Goal: Task Accomplishment & Management: Use online tool/utility

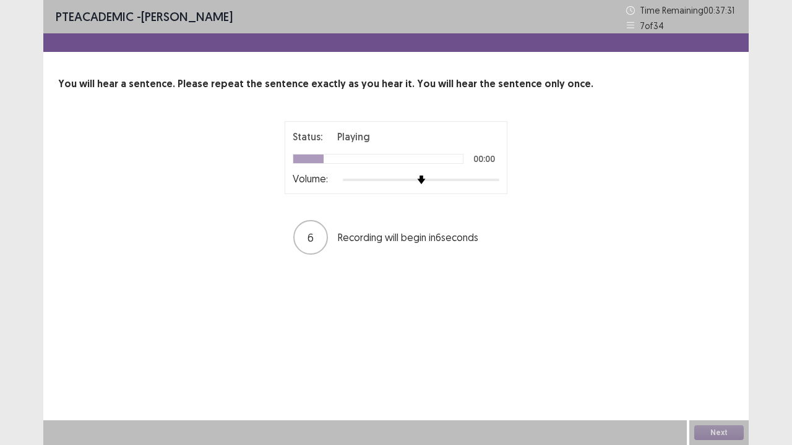
click at [473, 178] on div at bounding box center [421, 180] width 157 height 10
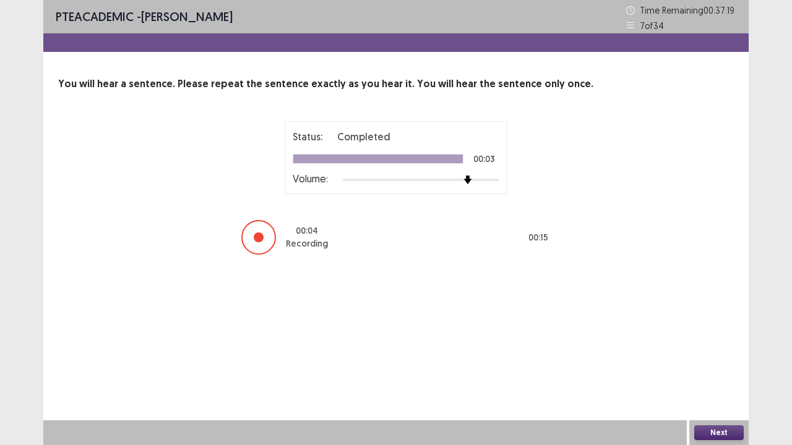
click at [720, 432] on button "Next" at bounding box center [718, 433] width 49 height 15
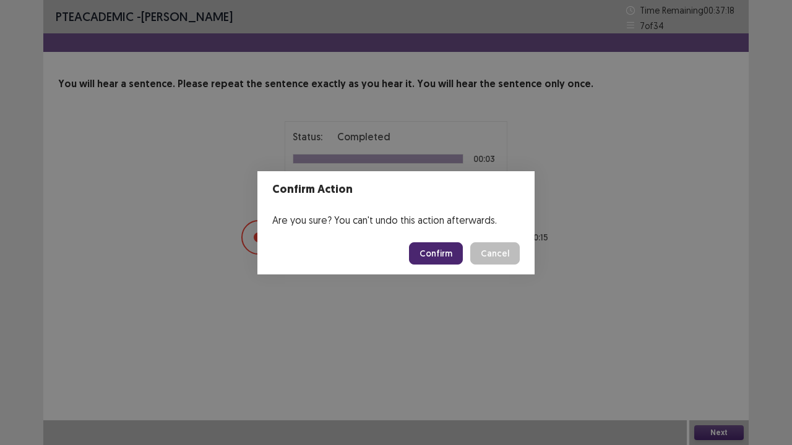
click at [444, 251] on button "Confirm" at bounding box center [436, 254] width 54 height 22
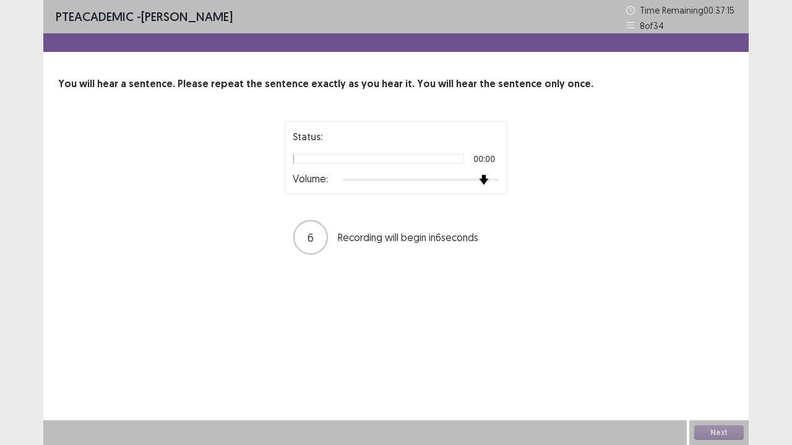
click at [480, 179] on div at bounding box center [421, 180] width 157 height 10
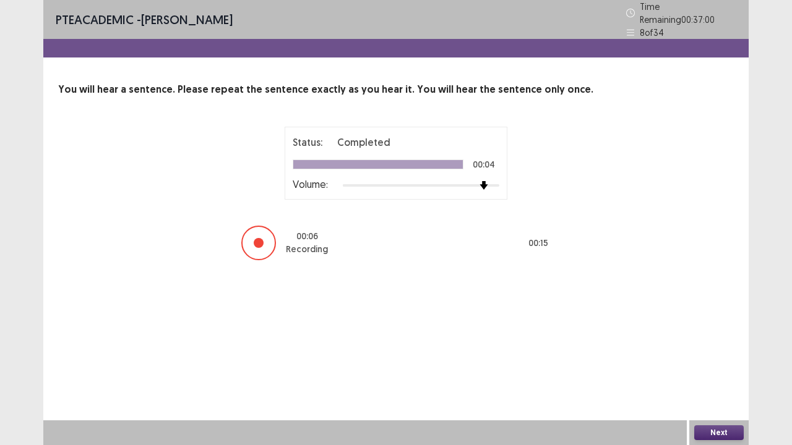
click at [711, 432] on button "Next" at bounding box center [718, 433] width 49 height 15
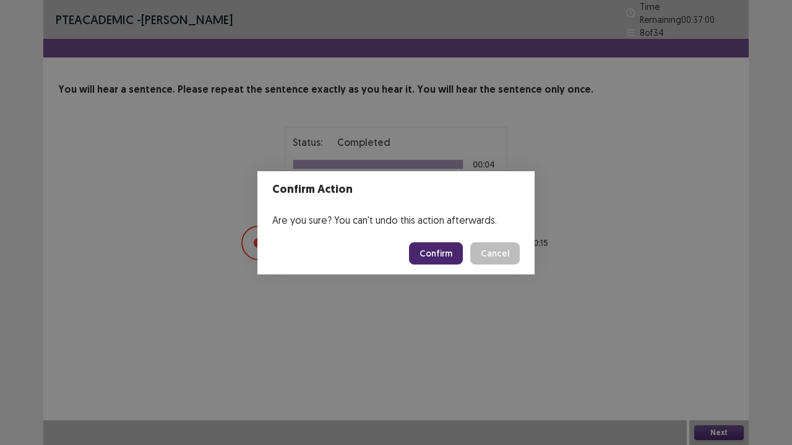
click at [428, 256] on button "Confirm" at bounding box center [436, 254] width 54 height 22
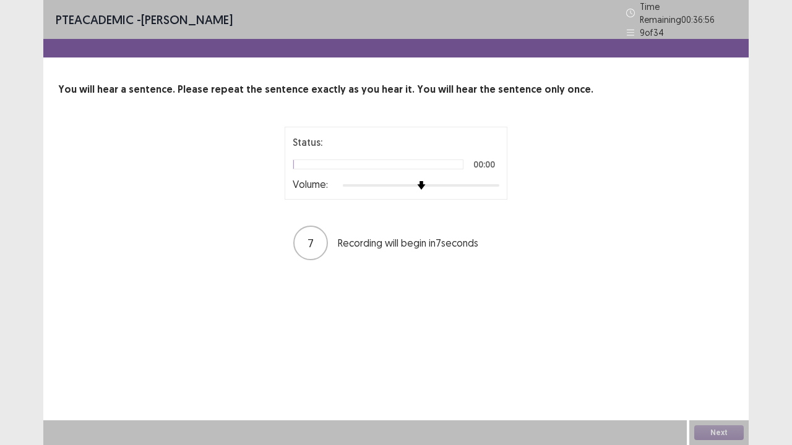
click at [478, 181] on div at bounding box center [421, 186] width 157 height 10
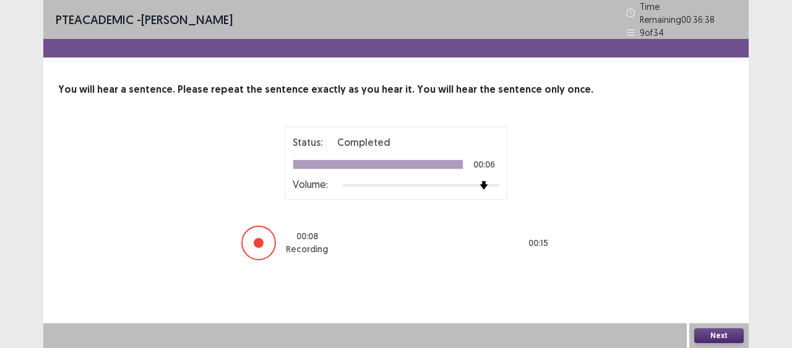
drag, startPoint x: 349, startPoint y: 0, endPoint x: 697, endPoint y: 262, distance: 435.6
click at [686, 247] on div "Status: Completed 00:06 Volume: 00 : 08 Recording 00 : 15" at bounding box center [396, 194] width 676 height 135
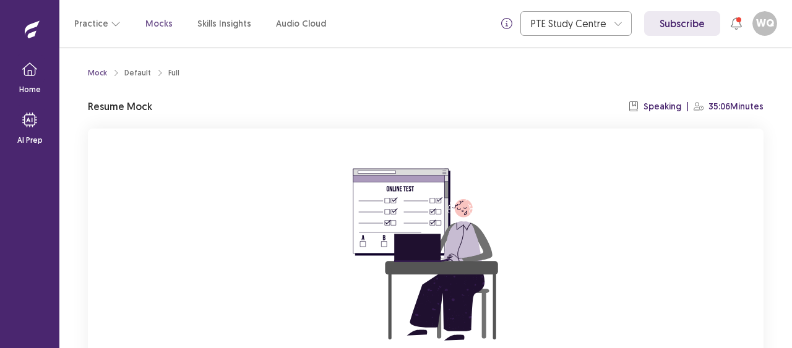
scroll to position [140, 0]
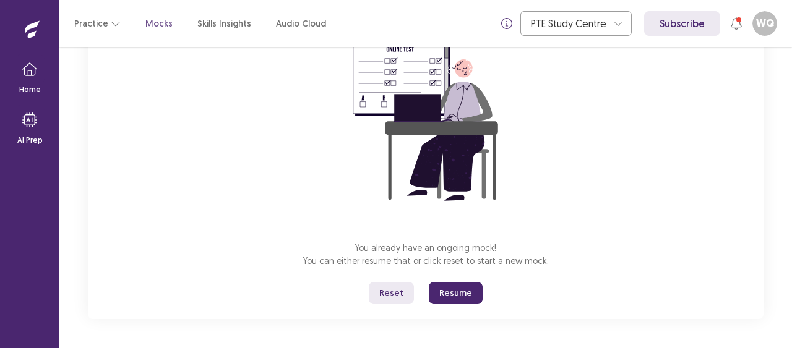
click at [458, 296] on button "Resume" at bounding box center [456, 293] width 54 height 22
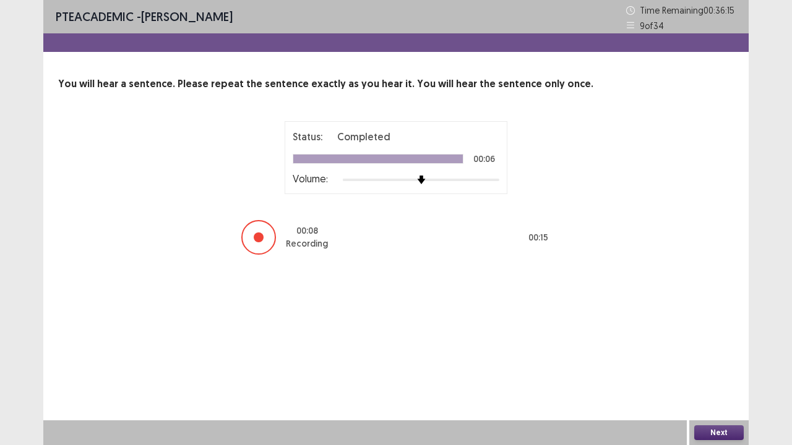
click at [715, 348] on button "Next" at bounding box center [718, 433] width 49 height 15
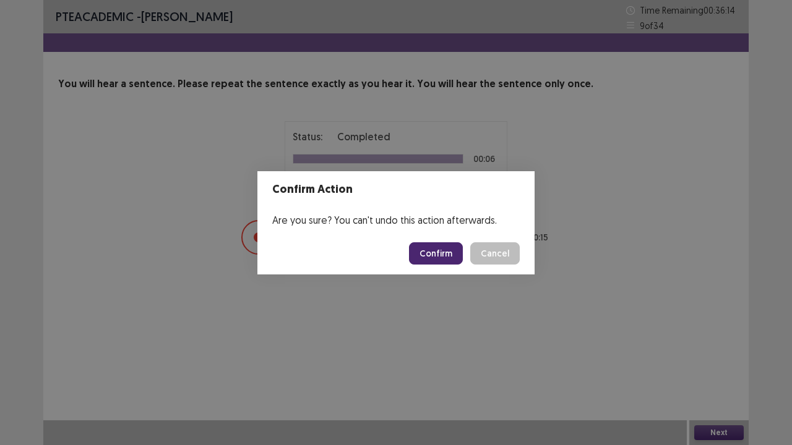
click at [427, 258] on button "Confirm" at bounding box center [436, 254] width 54 height 22
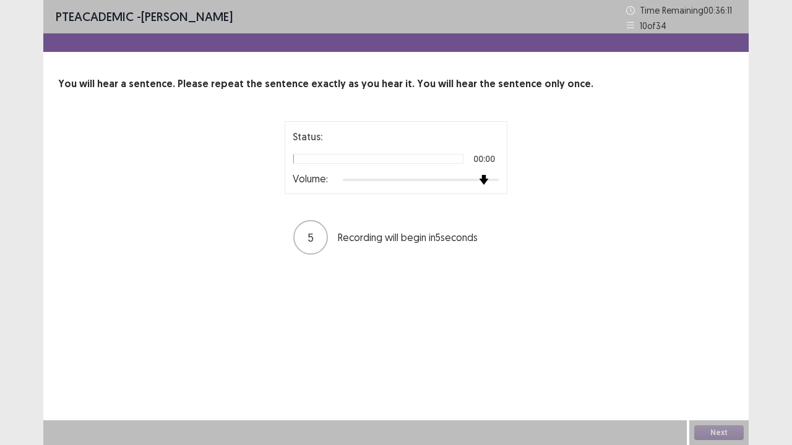
click at [486, 178] on div at bounding box center [421, 180] width 157 height 10
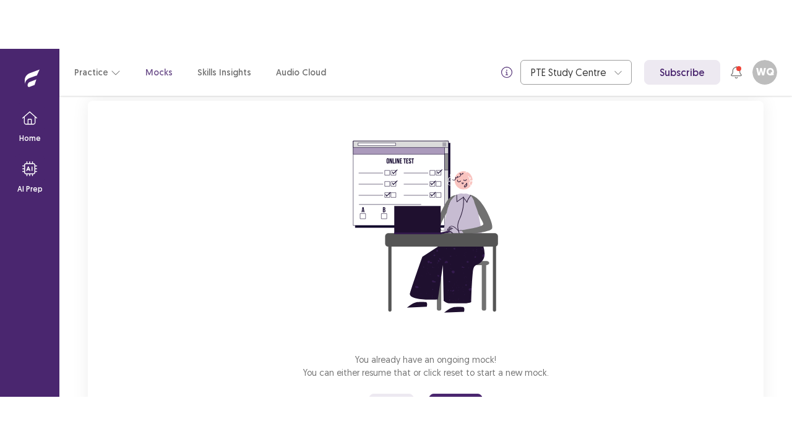
scroll to position [140, 0]
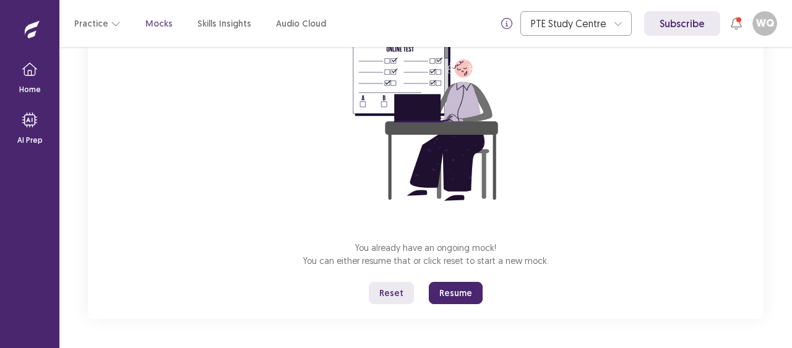
click at [394, 304] on button "Reset" at bounding box center [391, 293] width 45 height 22
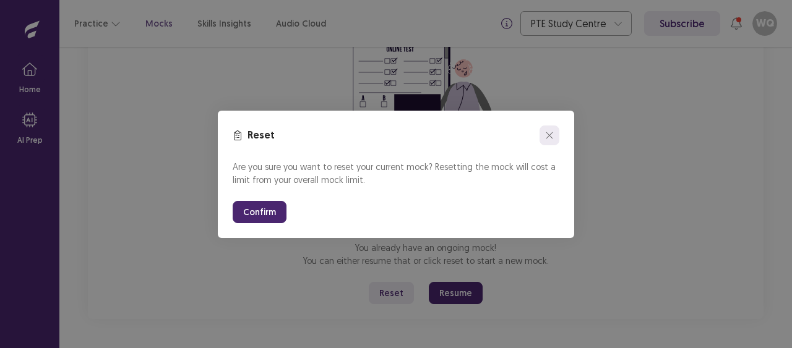
click at [548, 142] on button "close" at bounding box center [549, 136] width 20 height 20
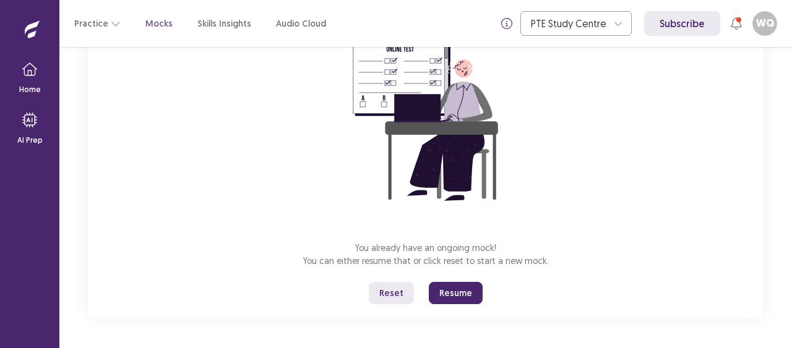
click at [457, 295] on button "Resume" at bounding box center [456, 293] width 54 height 22
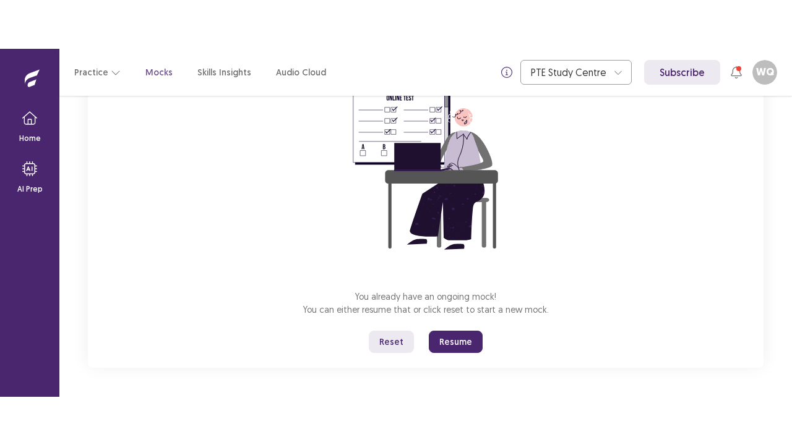
scroll to position [43, 0]
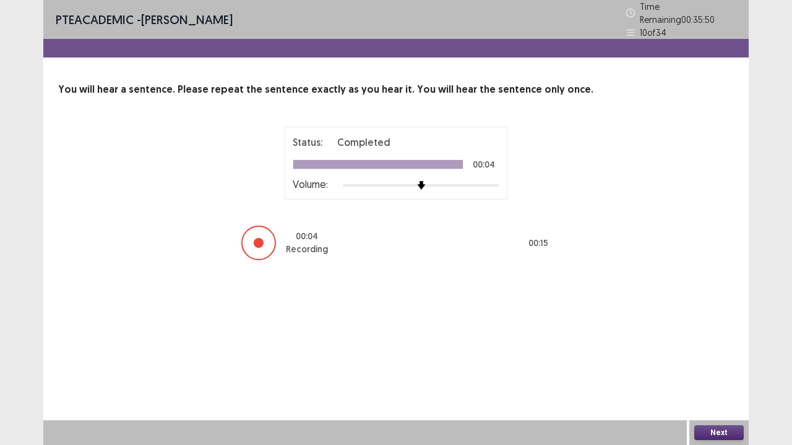
click at [695, 348] on button "Next" at bounding box center [718, 433] width 49 height 15
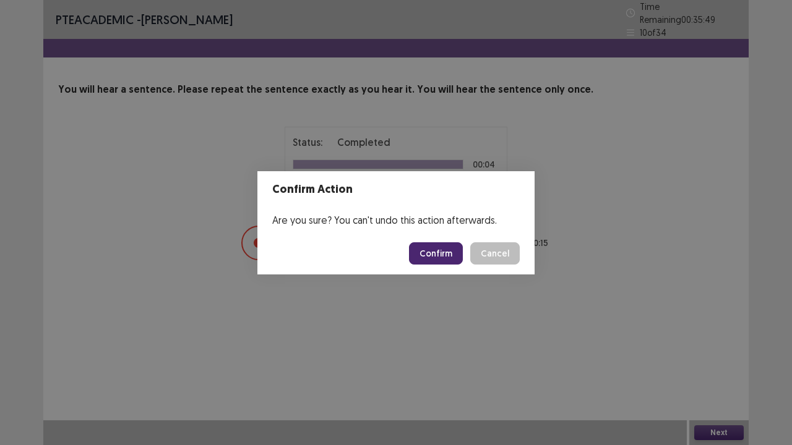
click at [438, 259] on button "Confirm" at bounding box center [436, 254] width 54 height 22
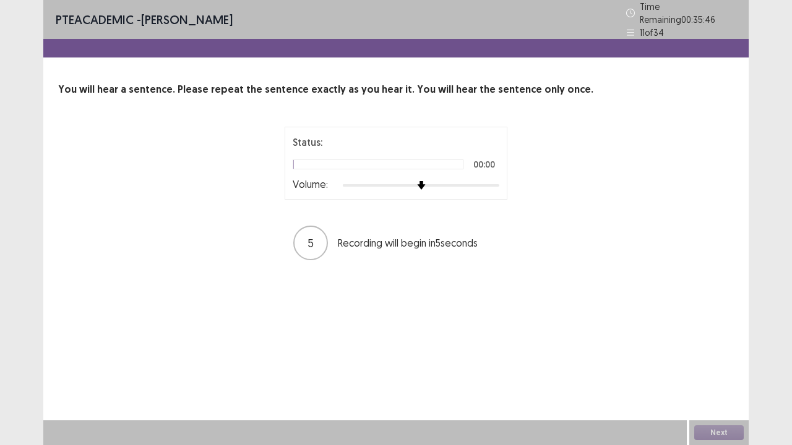
click at [481, 181] on div at bounding box center [421, 186] width 157 height 10
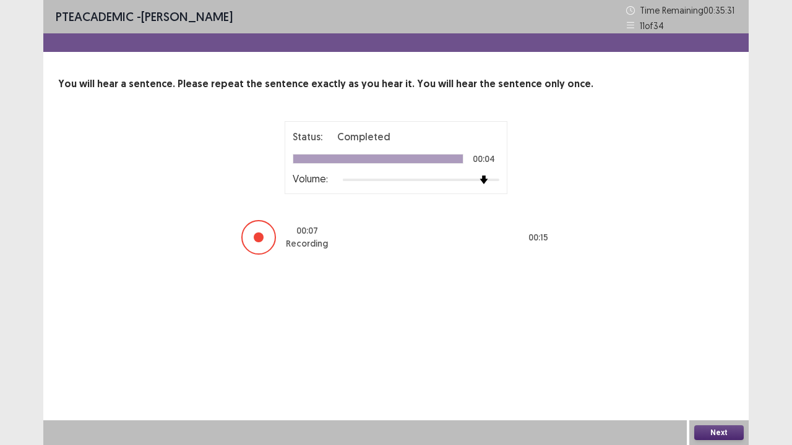
click at [716, 348] on button "Next" at bounding box center [718, 433] width 49 height 15
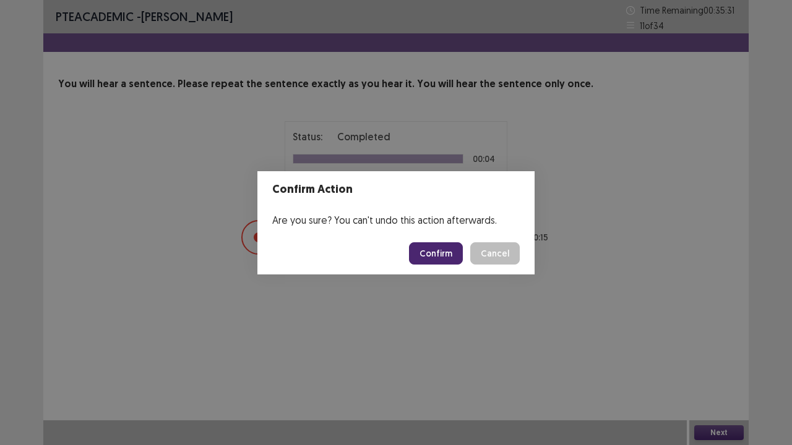
click at [428, 255] on button "Confirm" at bounding box center [436, 254] width 54 height 22
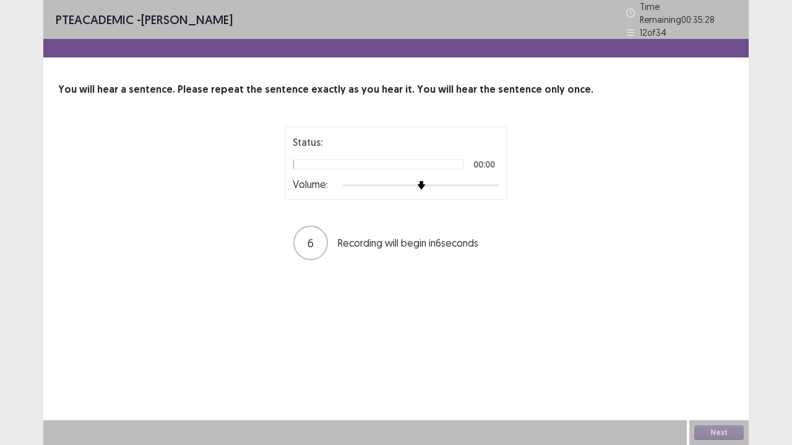
click at [478, 181] on div at bounding box center [421, 186] width 157 height 10
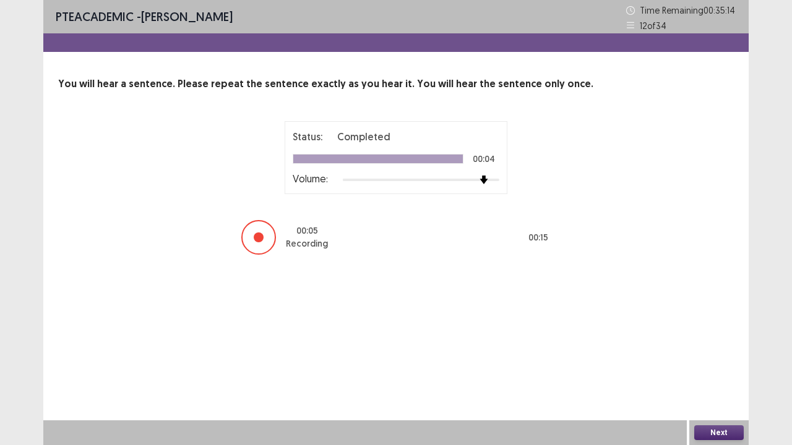
click at [707, 348] on button "Next" at bounding box center [718, 433] width 49 height 15
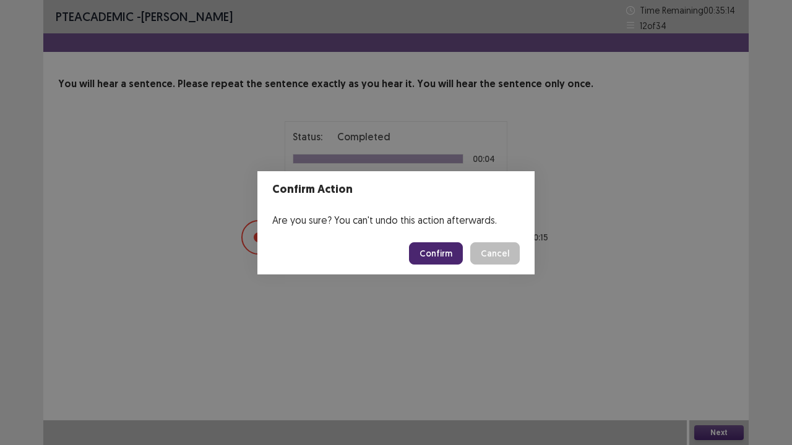
click at [416, 240] on footer "Confirm Cancel" at bounding box center [395, 254] width 277 height 42
click at [442, 256] on button "Confirm" at bounding box center [436, 254] width 54 height 22
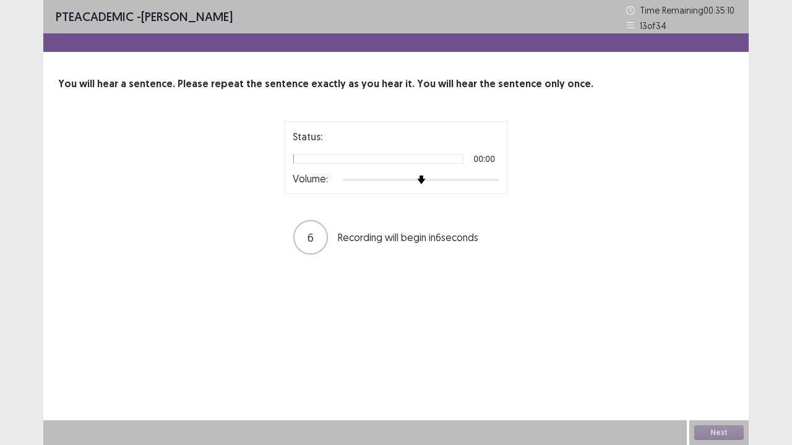
click at [485, 179] on div at bounding box center [421, 180] width 157 height 10
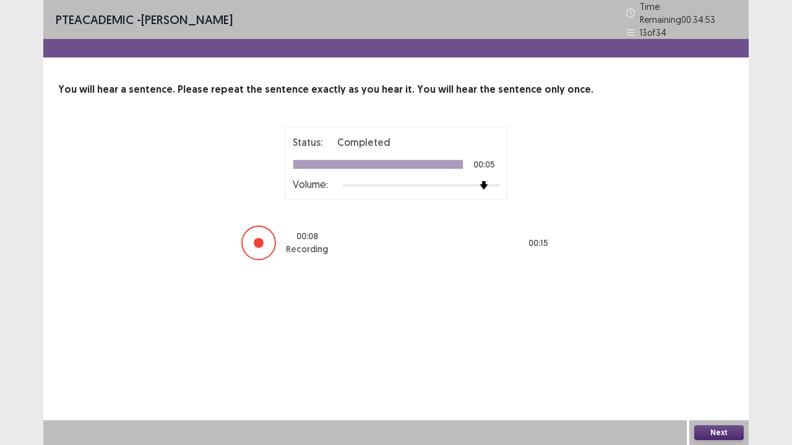
click at [696, 348] on div "Next" at bounding box center [718, 433] width 59 height 25
click at [700, 348] on button "Next" at bounding box center [718, 433] width 49 height 15
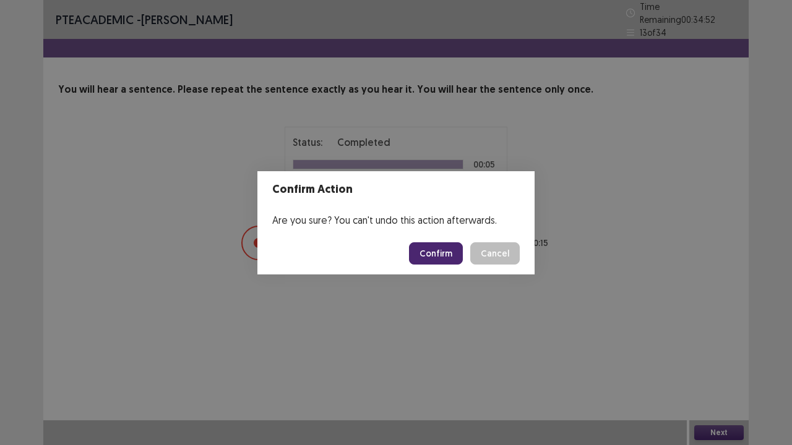
click at [421, 251] on button "Confirm" at bounding box center [436, 254] width 54 height 22
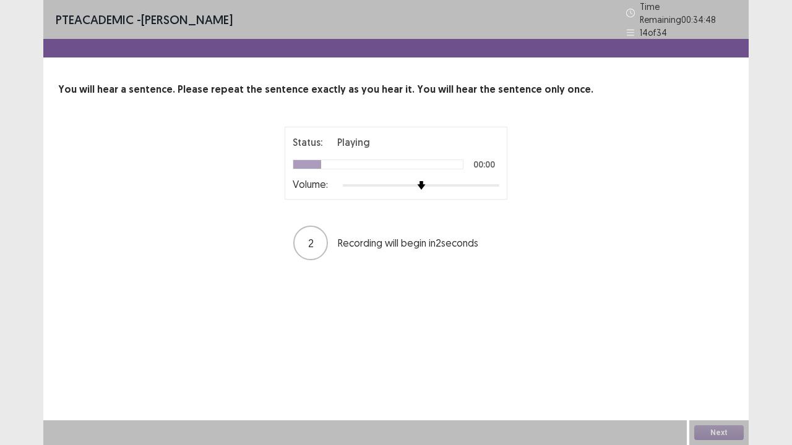
click at [491, 181] on div at bounding box center [421, 186] width 157 height 10
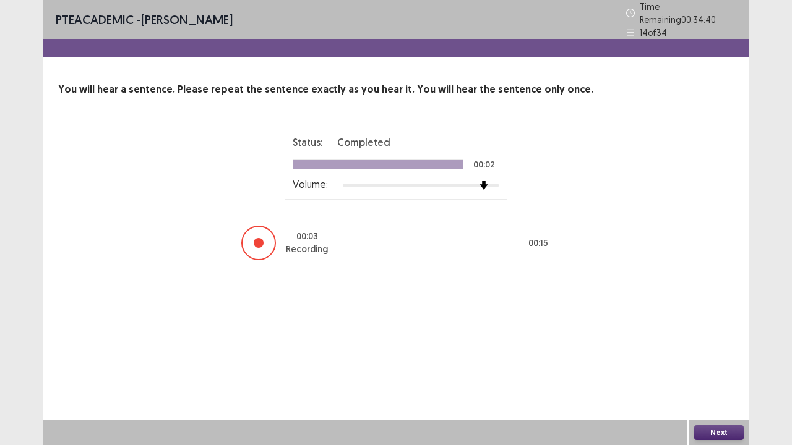
click at [722, 348] on button "Next" at bounding box center [718, 433] width 49 height 15
click at [441, 257] on button "Confirm" at bounding box center [436, 254] width 54 height 22
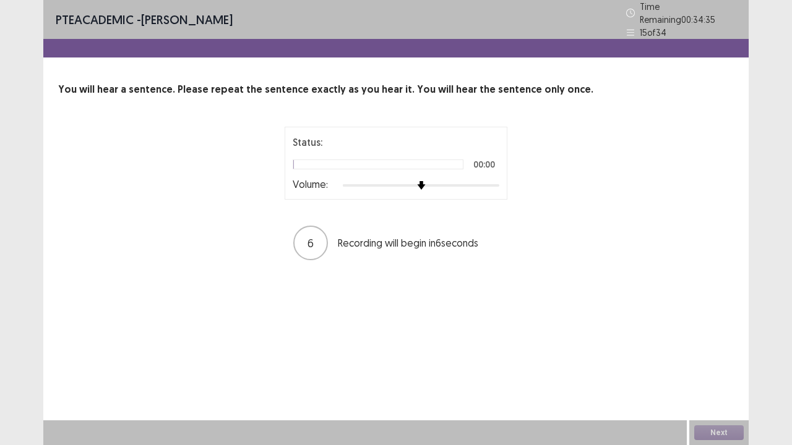
click at [489, 184] on div at bounding box center [421, 185] width 157 height 2
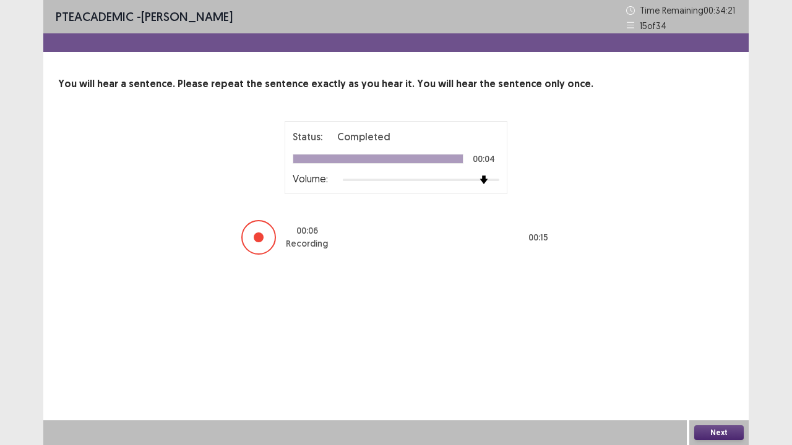
click at [728, 348] on button "Next" at bounding box center [718, 433] width 49 height 15
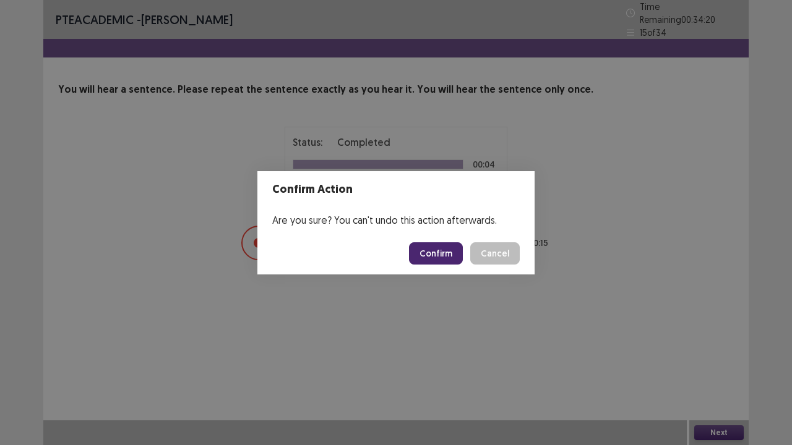
click at [438, 254] on button "Confirm" at bounding box center [436, 254] width 54 height 22
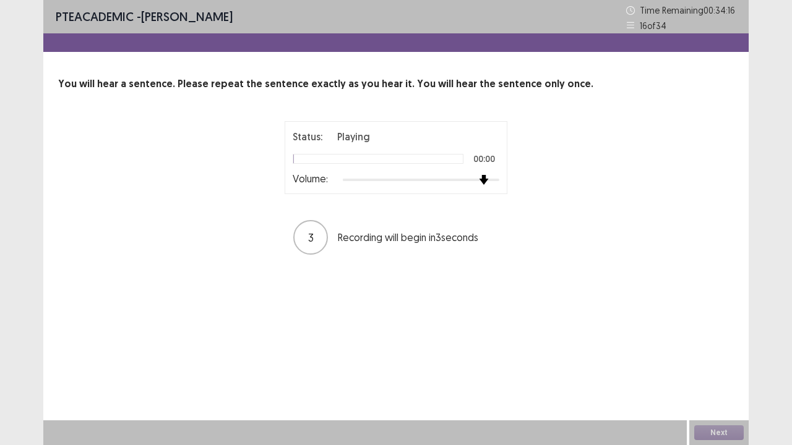
click at [481, 183] on div at bounding box center [421, 180] width 157 height 10
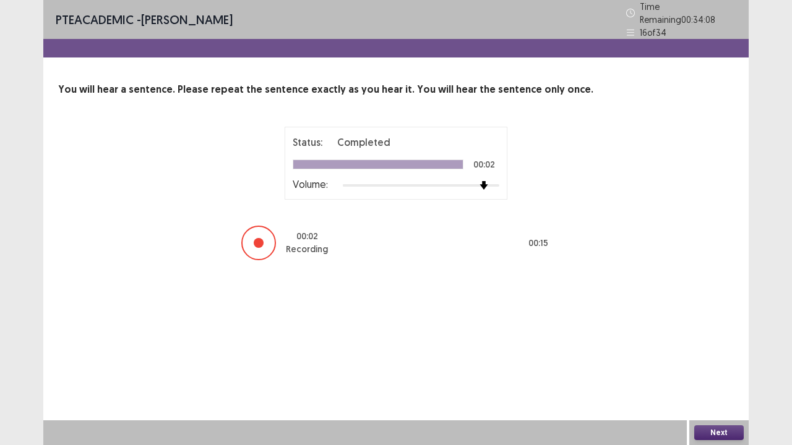
click at [714, 348] on button "Next" at bounding box center [718, 433] width 49 height 15
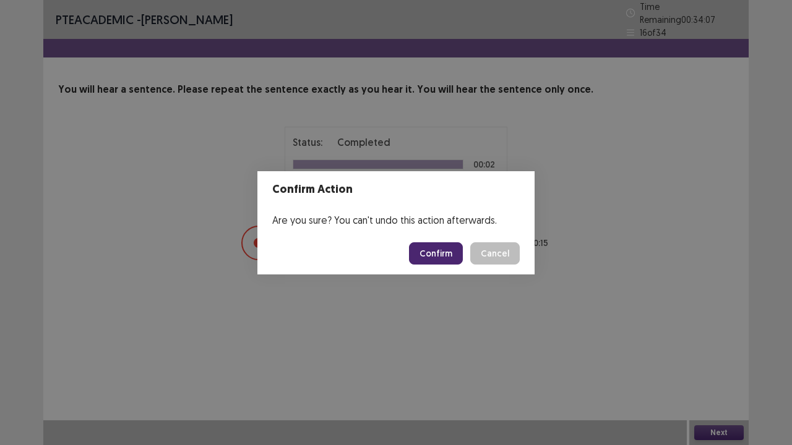
click at [448, 252] on button "Confirm" at bounding box center [436, 254] width 54 height 22
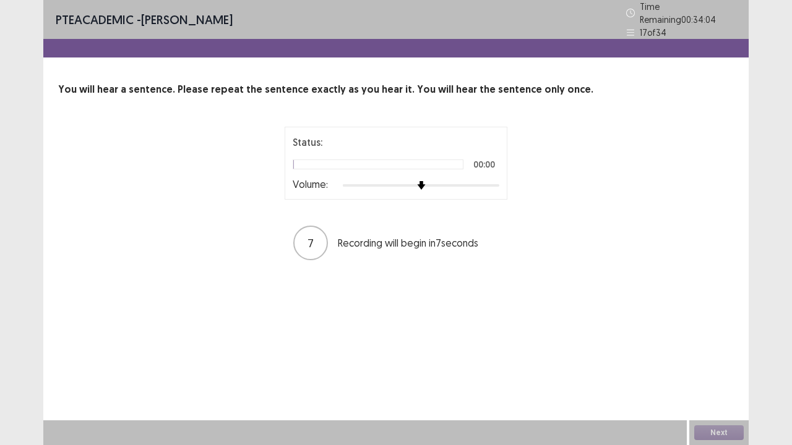
click at [476, 181] on div at bounding box center [421, 186] width 157 height 10
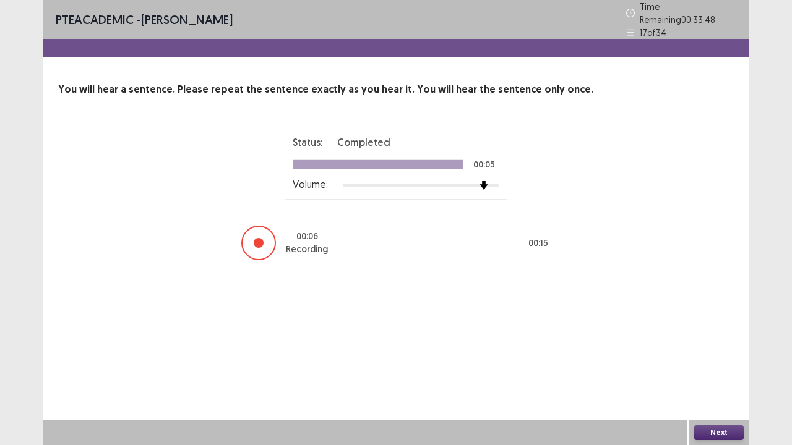
click at [704, 348] on button "Next" at bounding box center [718, 433] width 49 height 15
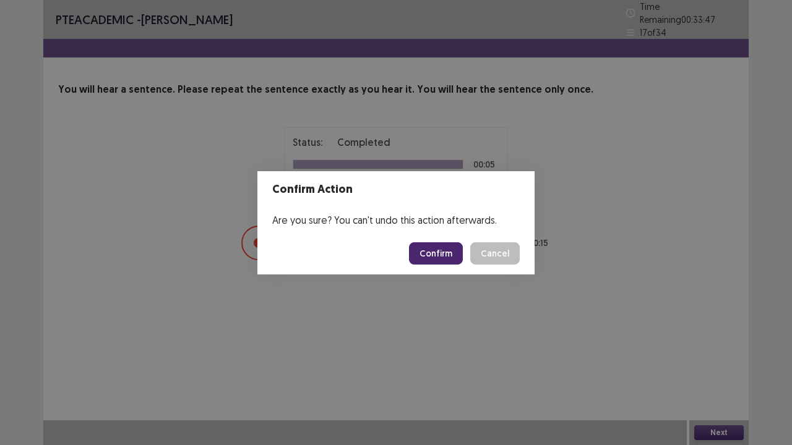
click at [450, 248] on button "Confirm" at bounding box center [436, 254] width 54 height 22
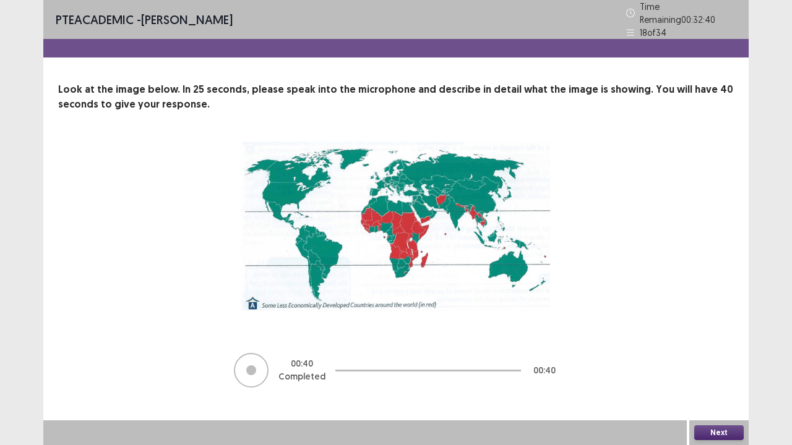
click at [724, 348] on button "Next" at bounding box center [718, 433] width 49 height 15
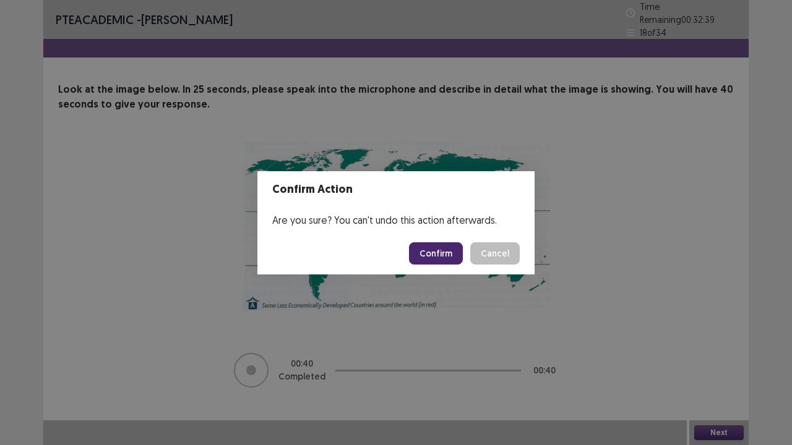
click at [434, 257] on button "Confirm" at bounding box center [436, 254] width 54 height 22
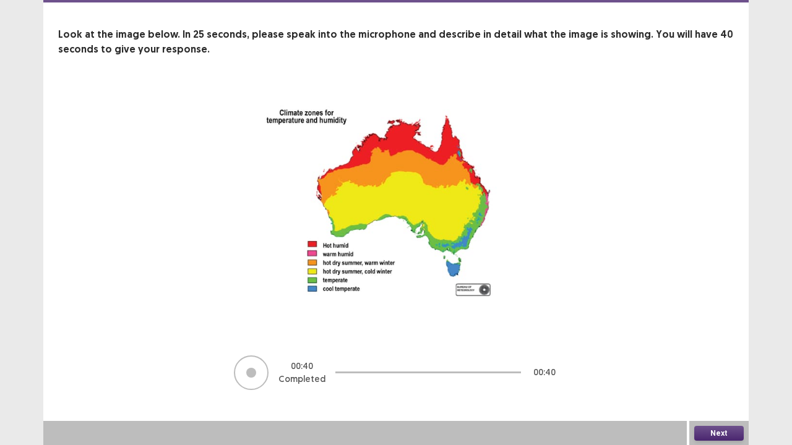
scroll to position [50, 0]
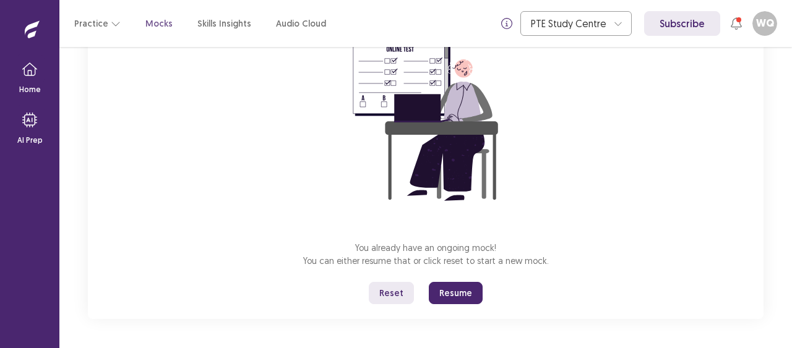
click at [442, 296] on button "Resume" at bounding box center [456, 293] width 54 height 22
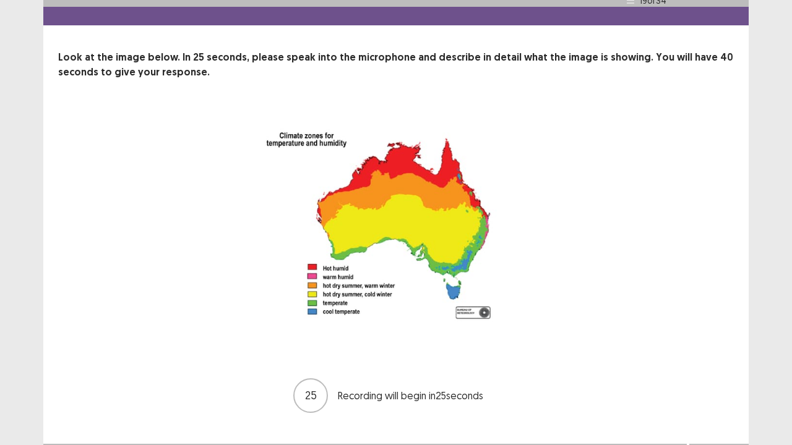
scroll to position [50, 0]
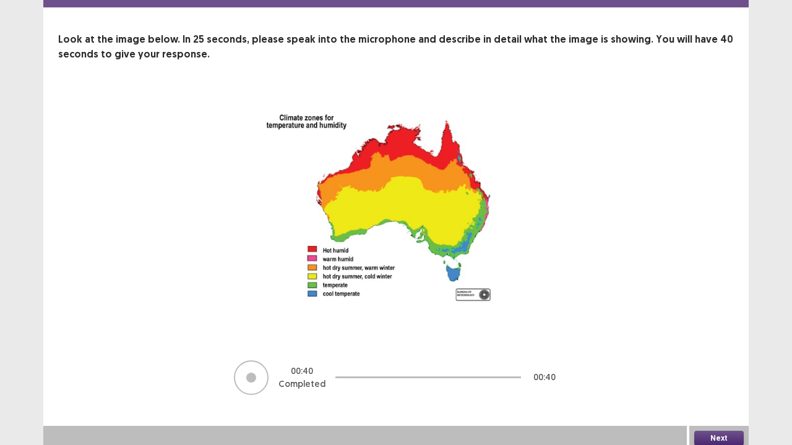
click at [718, 348] on button "Next" at bounding box center [718, 438] width 49 height 15
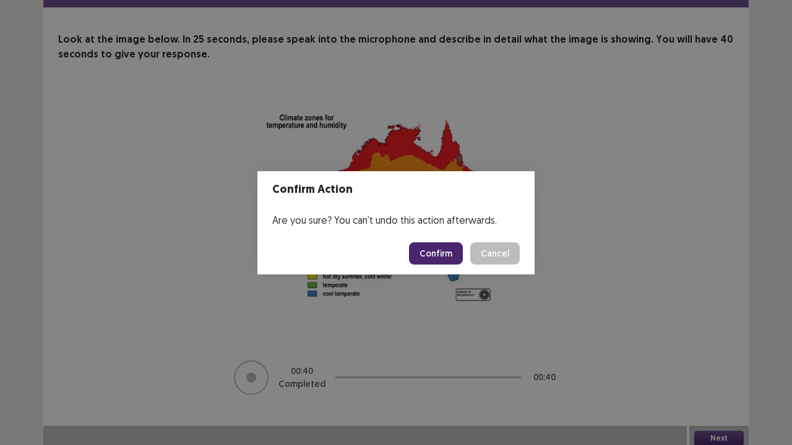
click at [436, 252] on button "Confirm" at bounding box center [436, 254] width 54 height 22
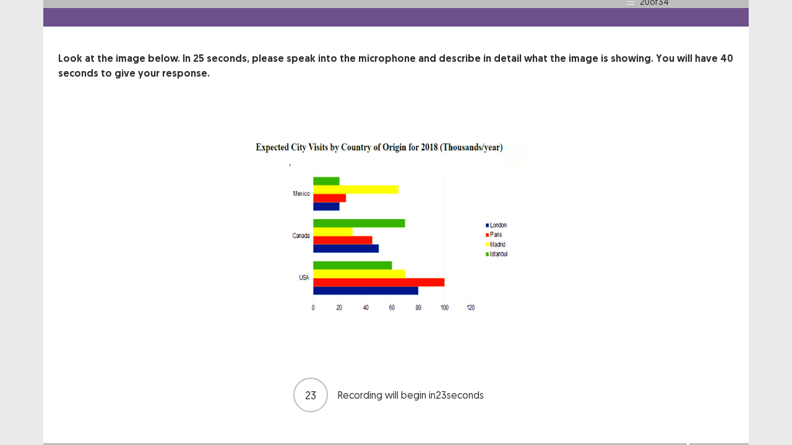
scroll to position [48, 0]
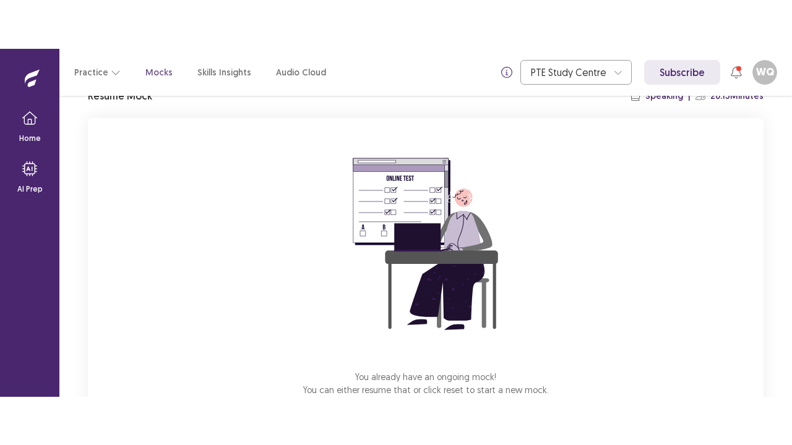
scroll to position [140, 0]
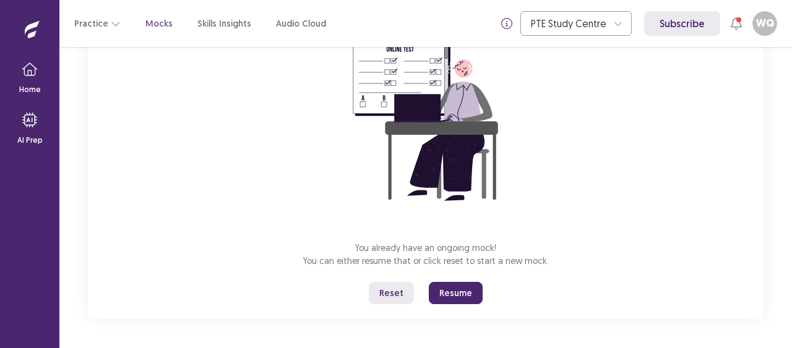
click at [461, 298] on button "Resume" at bounding box center [456, 293] width 54 height 22
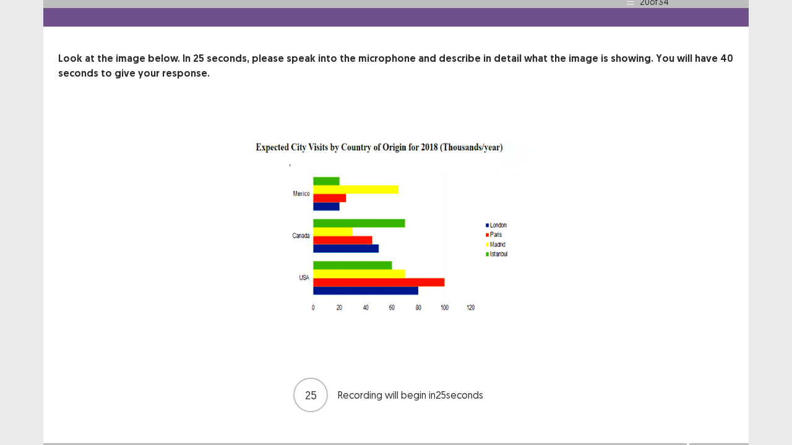
scroll to position [48, 0]
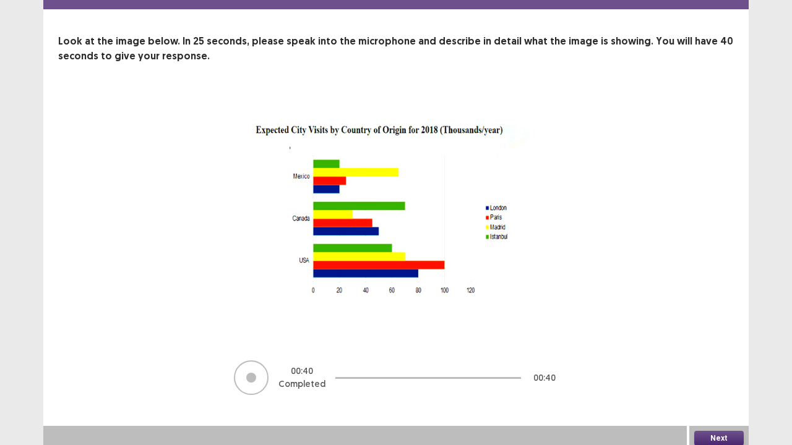
click at [707, 348] on button "Next" at bounding box center [718, 438] width 49 height 15
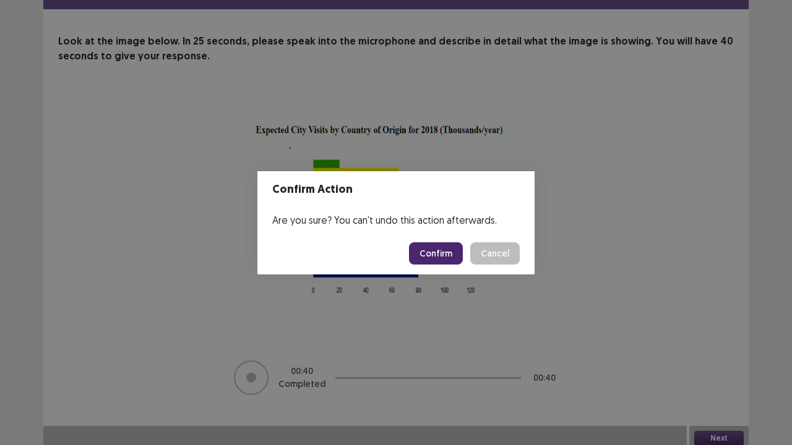
click at [438, 258] on button "Confirm" at bounding box center [436, 254] width 54 height 22
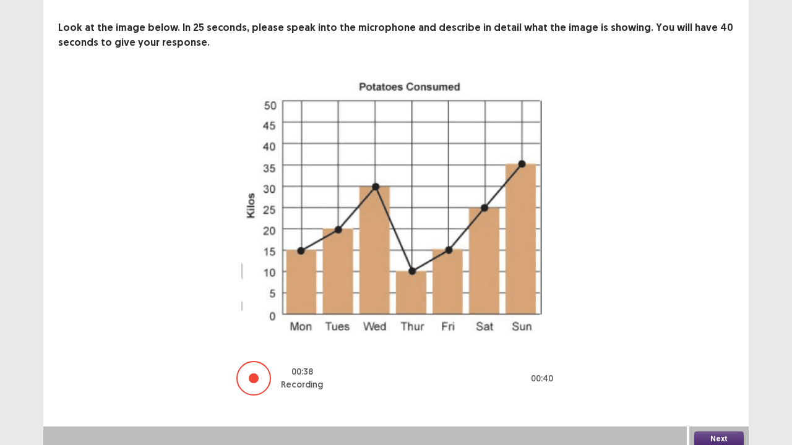
scroll to position [62, 0]
click at [711, 348] on button "Next" at bounding box center [718, 438] width 49 height 15
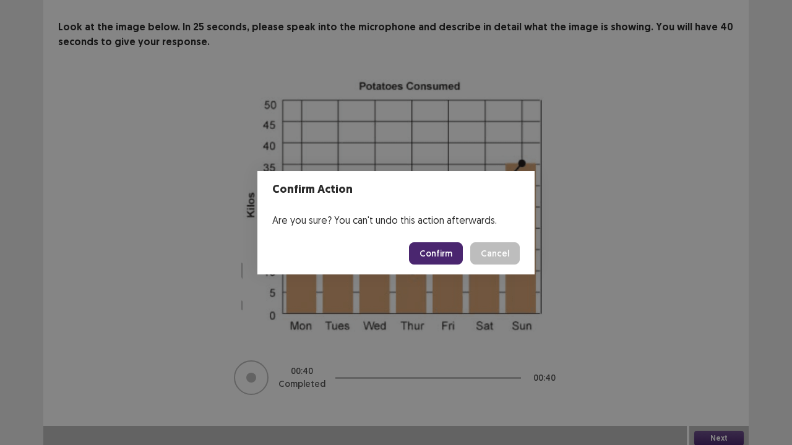
click at [431, 256] on button "Confirm" at bounding box center [436, 254] width 54 height 22
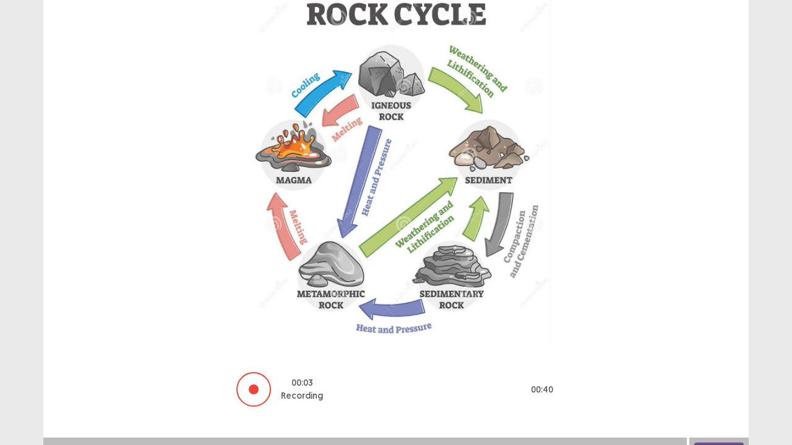
scroll to position [158, 0]
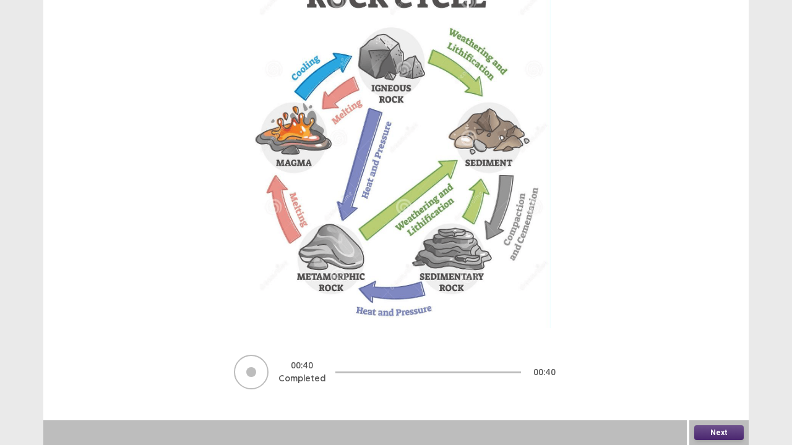
click at [713, 348] on button "Next" at bounding box center [718, 433] width 49 height 15
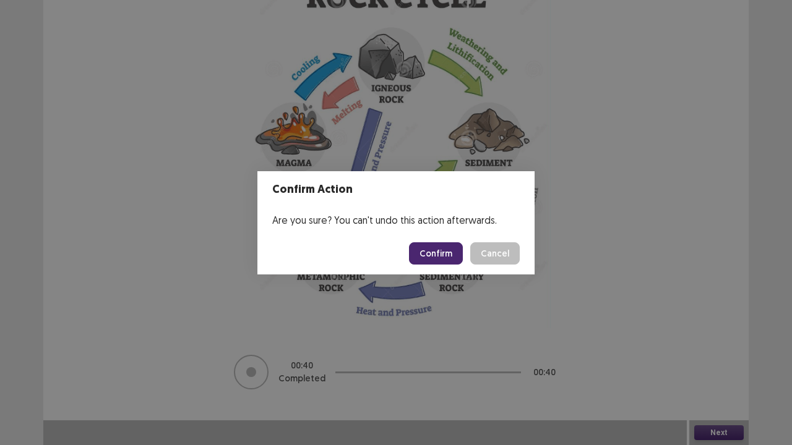
click at [442, 256] on button "Confirm" at bounding box center [436, 254] width 54 height 22
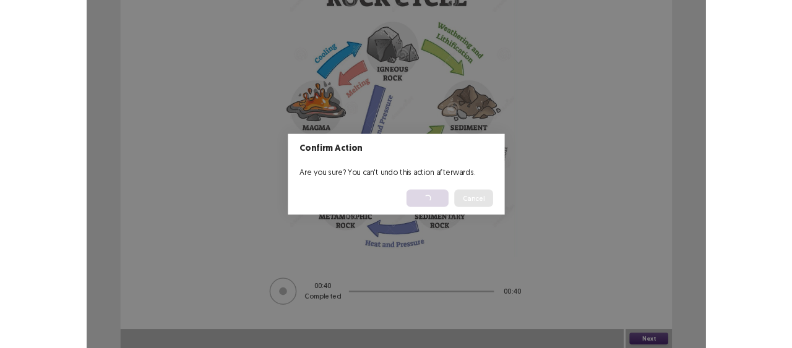
scroll to position [0, 0]
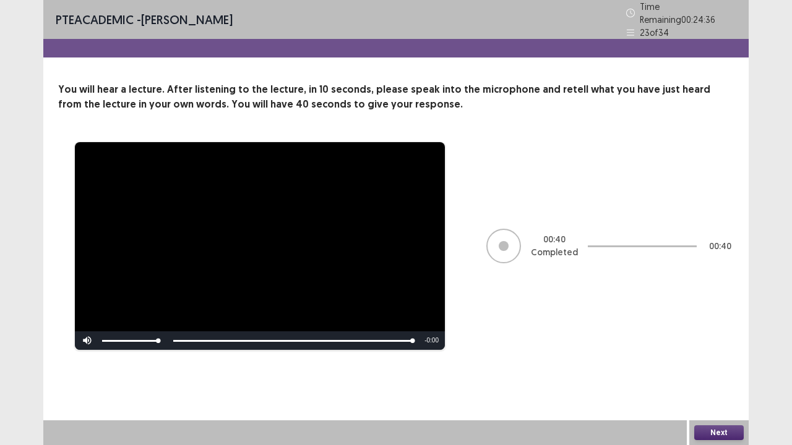
click at [690, 348] on div "Next" at bounding box center [718, 433] width 59 height 25
click at [699, 348] on button "Next" at bounding box center [718, 433] width 49 height 15
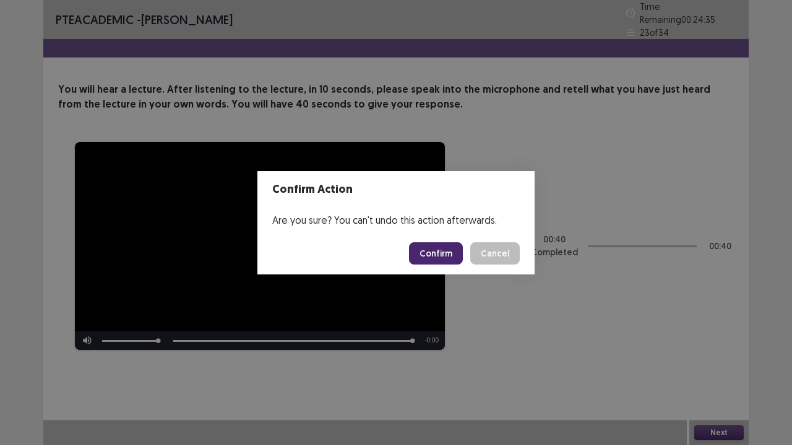
click at [444, 252] on button "Confirm" at bounding box center [436, 254] width 54 height 22
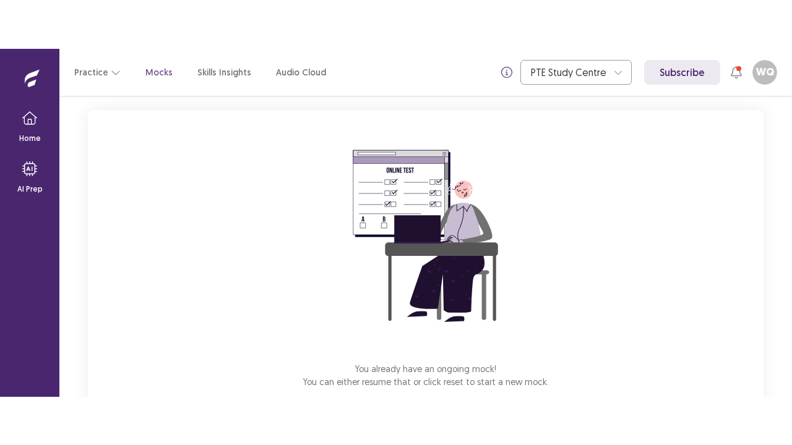
scroll to position [140, 0]
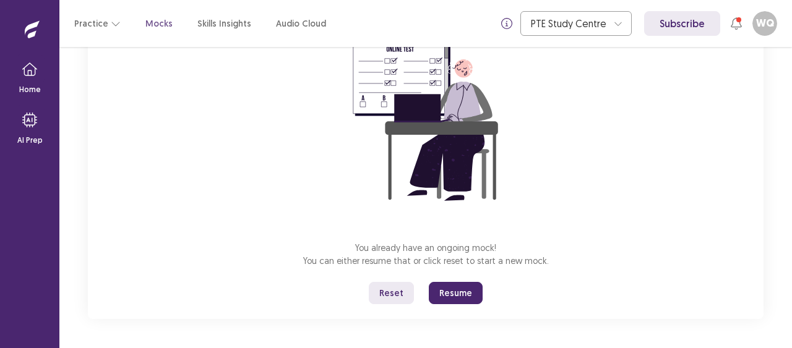
click at [437, 288] on button "Resume" at bounding box center [456, 293] width 54 height 22
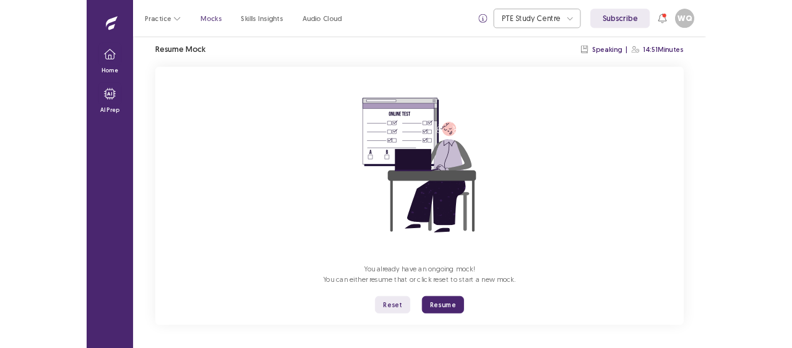
scroll to position [43, 0]
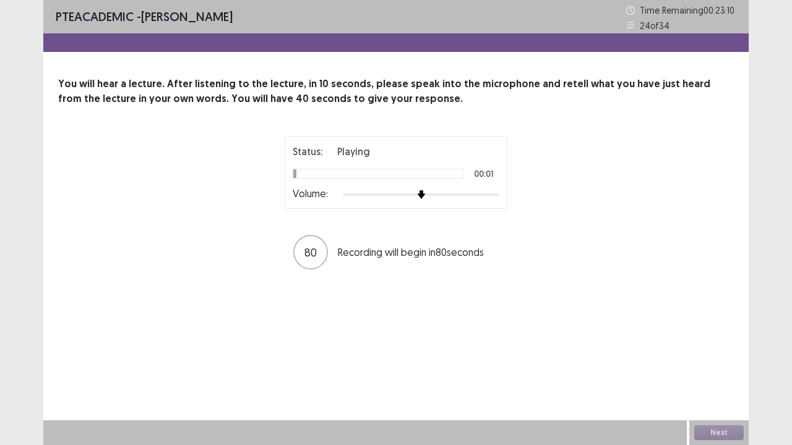
click at [473, 194] on div at bounding box center [421, 195] width 157 height 10
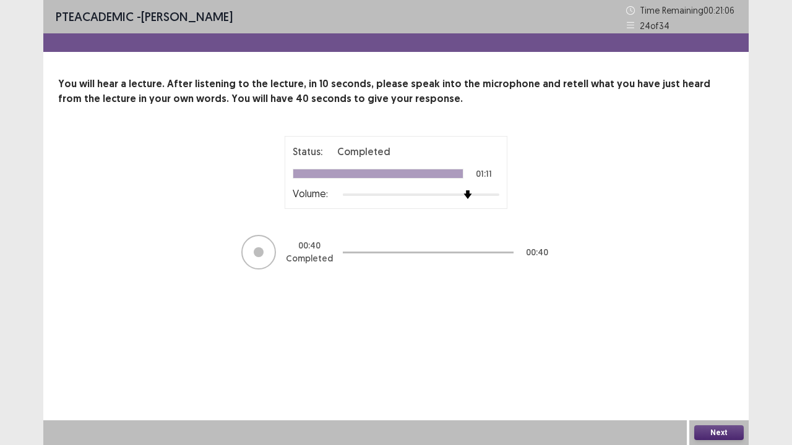
click at [739, 348] on button "Next" at bounding box center [718, 433] width 49 height 15
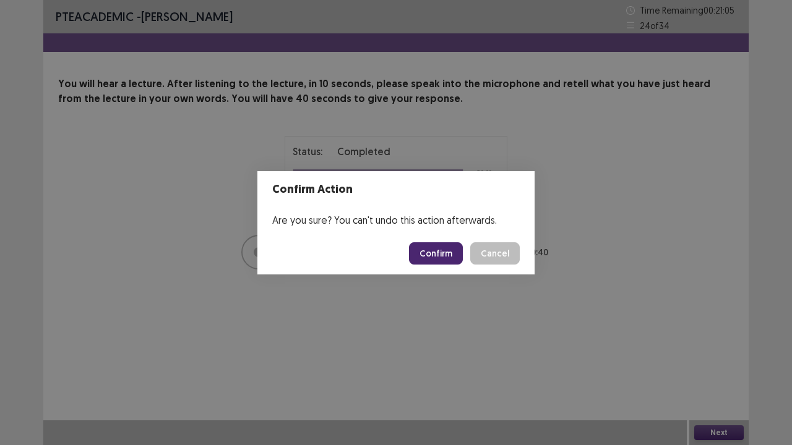
click at [447, 246] on button "Confirm" at bounding box center [436, 254] width 54 height 22
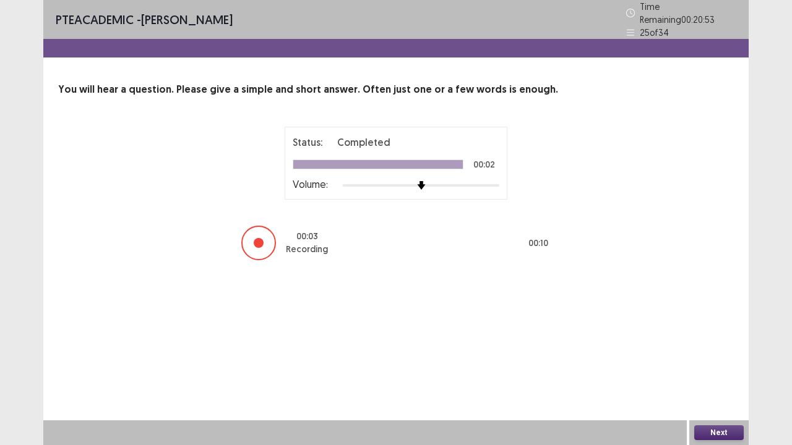
click at [737, 348] on button "Next" at bounding box center [718, 433] width 49 height 15
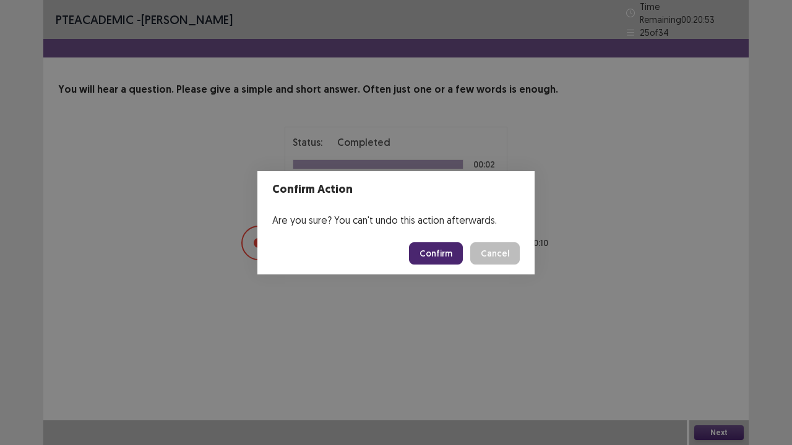
click at [439, 253] on button "Confirm" at bounding box center [436, 254] width 54 height 22
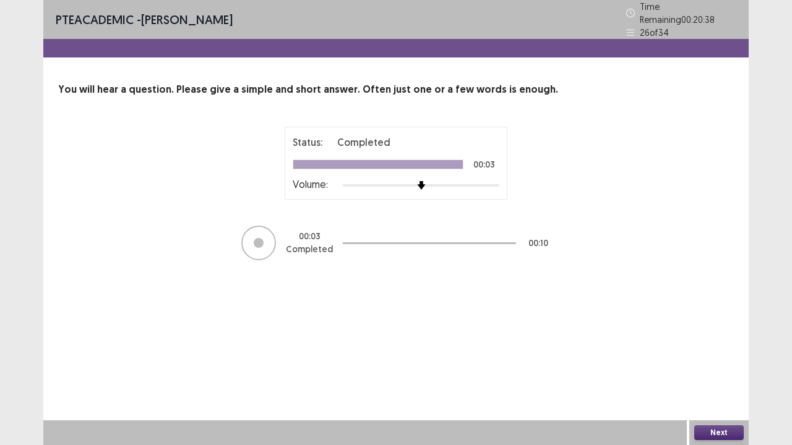
click at [719, 348] on button "Next" at bounding box center [718, 433] width 49 height 15
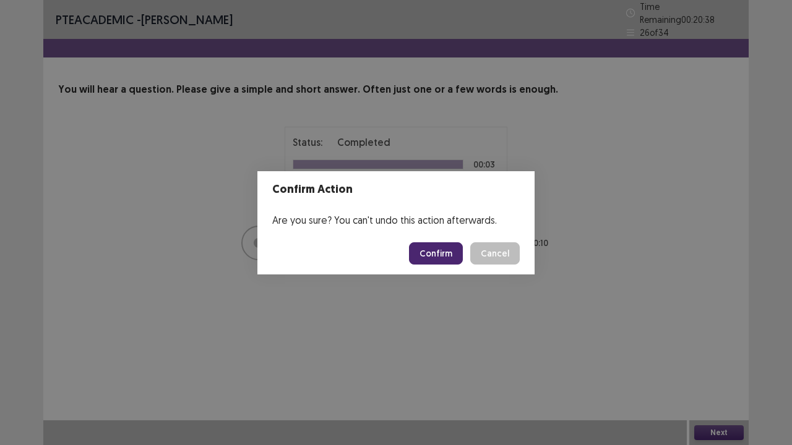
click at [444, 259] on button "Confirm" at bounding box center [436, 254] width 54 height 22
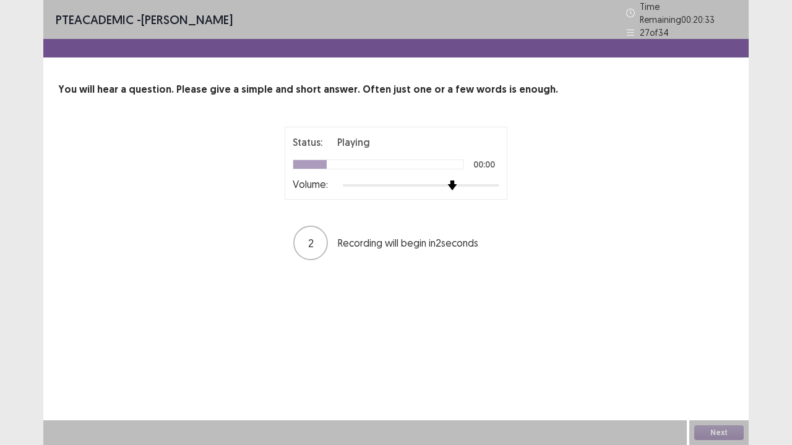
click at [448, 183] on div at bounding box center [421, 186] width 157 height 10
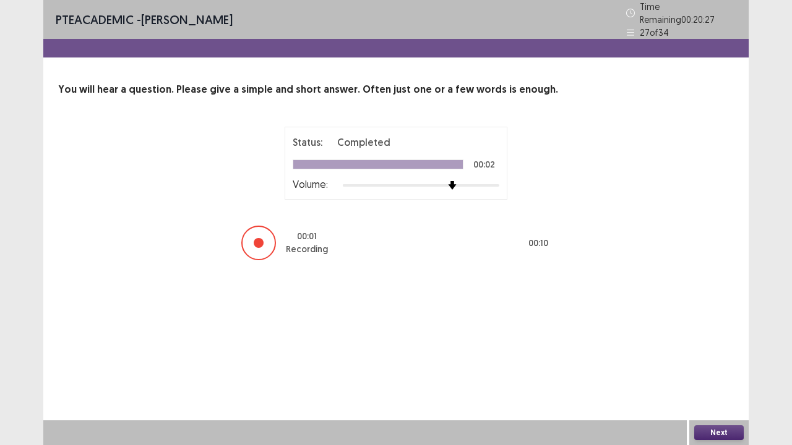
click at [711, 348] on button "Next" at bounding box center [718, 433] width 49 height 15
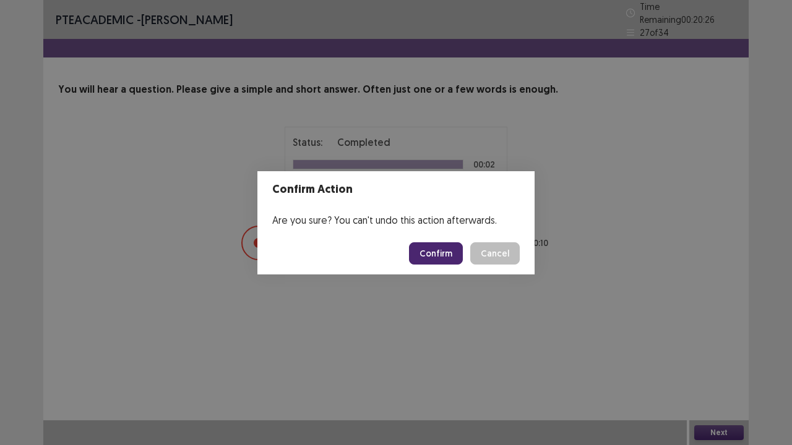
click at [436, 250] on button "Confirm" at bounding box center [436, 254] width 54 height 22
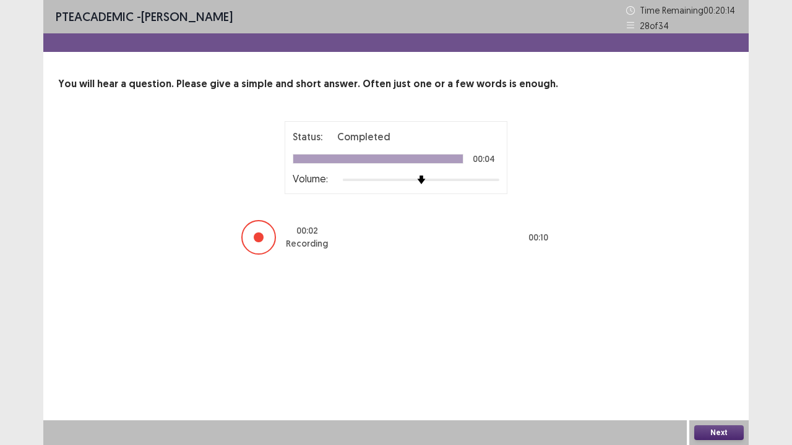
click at [707, 348] on button "Next" at bounding box center [718, 433] width 49 height 15
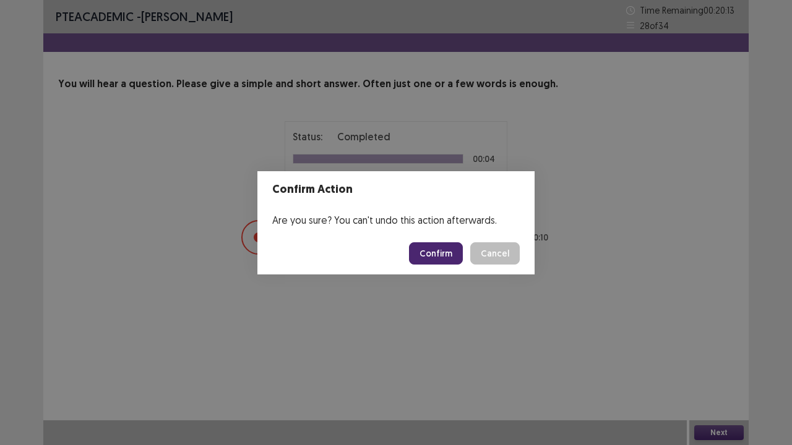
click at [441, 252] on button "Confirm" at bounding box center [436, 254] width 54 height 22
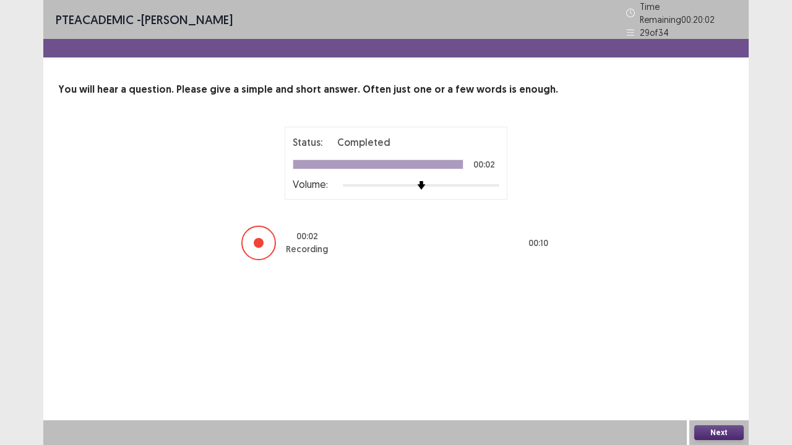
click at [710, 348] on button "Next" at bounding box center [718, 433] width 49 height 15
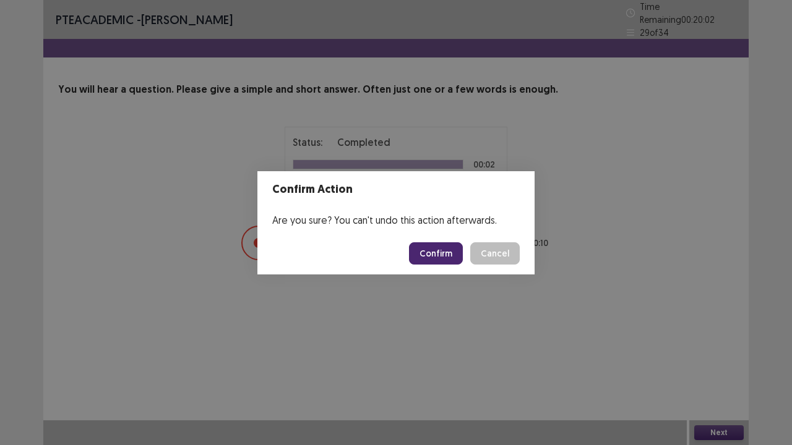
click at [447, 253] on button "Confirm" at bounding box center [436, 254] width 54 height 22
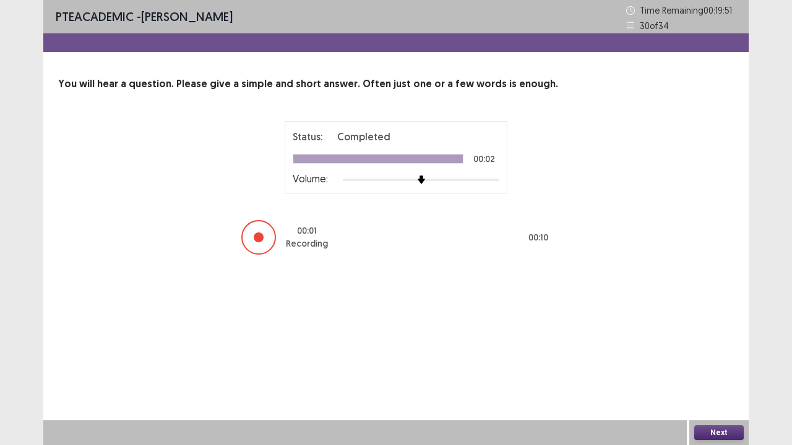
click at [710, 348] on button "Next" at bounding box center [718, 433] width 49 height 15
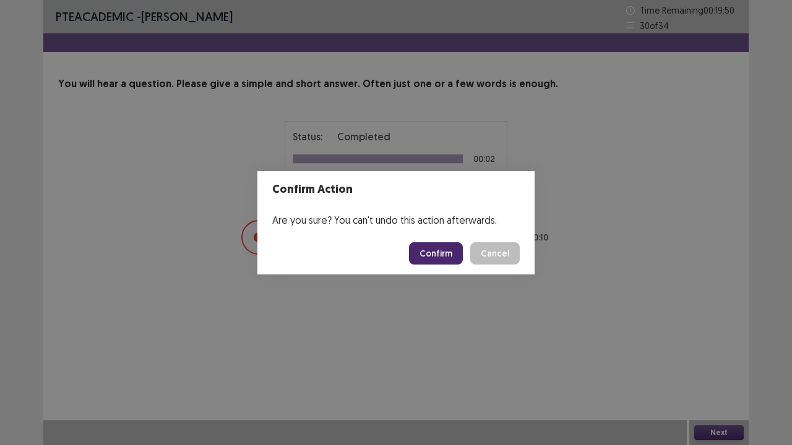
click at [423, 251] on button "Confirm" at bounding box center [436, 254] width 54 height 22
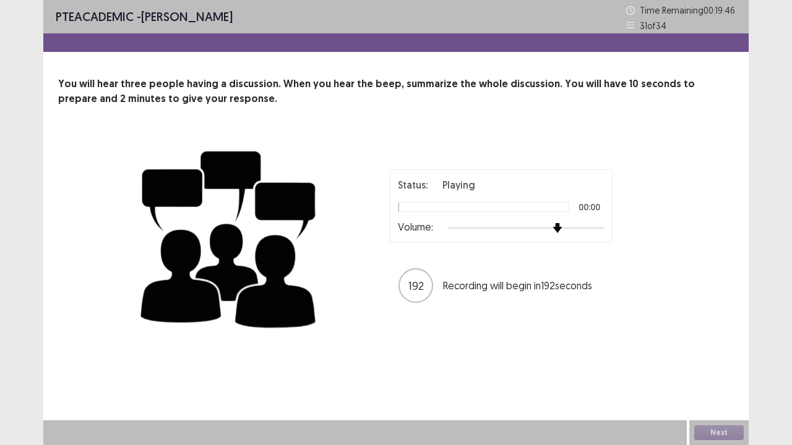
click at [563, 228] on div at bounding box center [526, 228] width 157 height 2
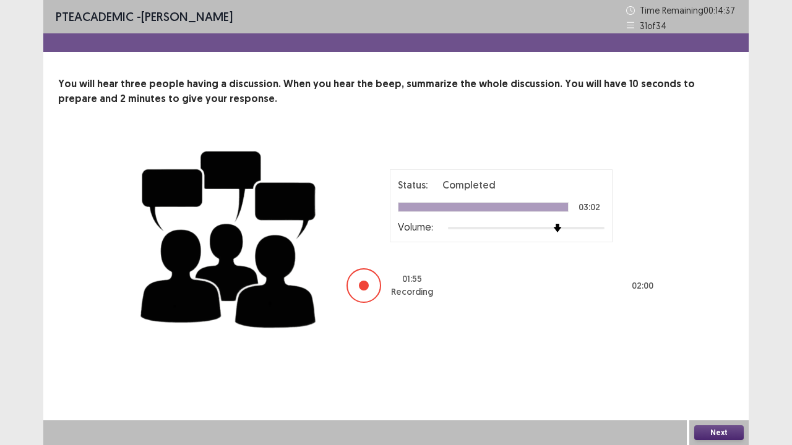
click at [723, 348] on button "Next" at bounding box center [718, 433] width 49 height 15
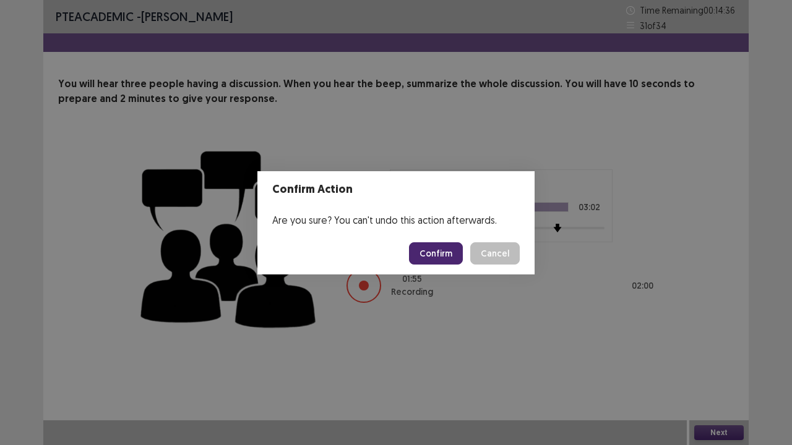
click at [453, 252] on button "Confirm" at bounding box center [436, 254] width 54 height 22
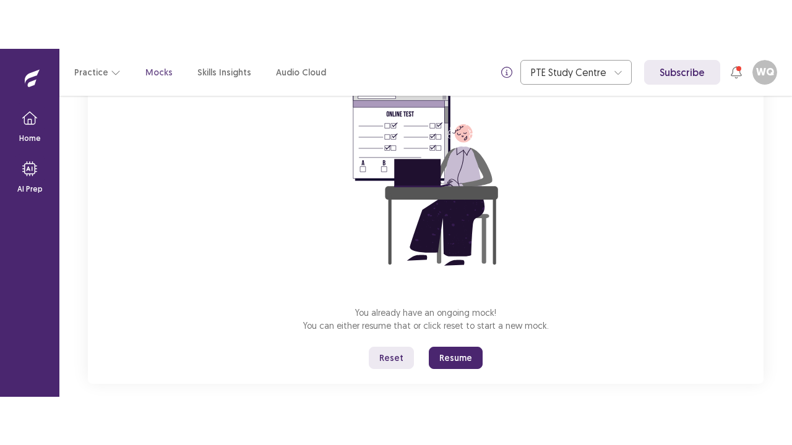
scroll to position [140, 0]
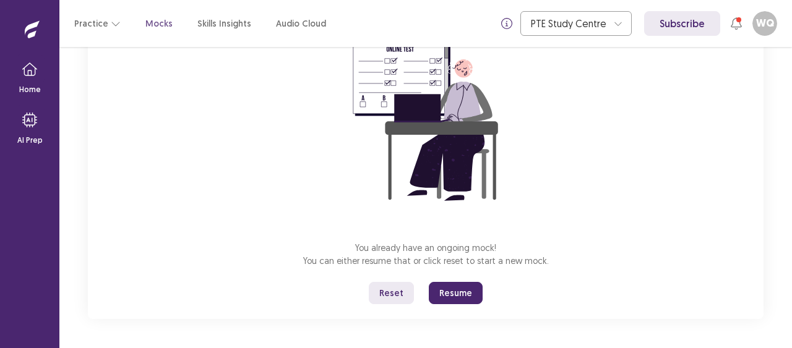
drag, startPoint x: 464, startPoint y: 293, endPoint x: 464, endPoint y: 359, distance: 66.8
click at [464, 292] on button "Resume" at bounding box center [456, 293] width 54 height 22
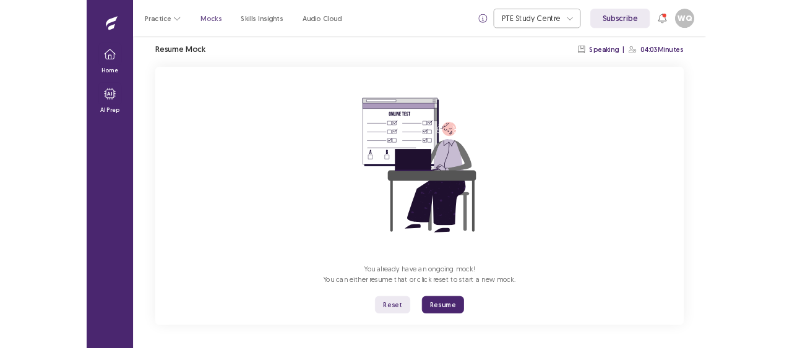
scroll to position [43, 0]
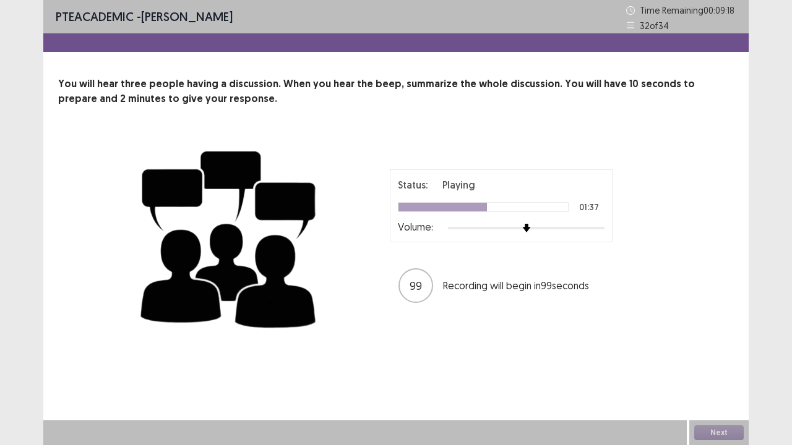
click at [677, 281] on div "Status: Playing 01:37 Volume: 99 Recording will begin in 99 seconds" at bounding box center [396, 237] width 676 height 202
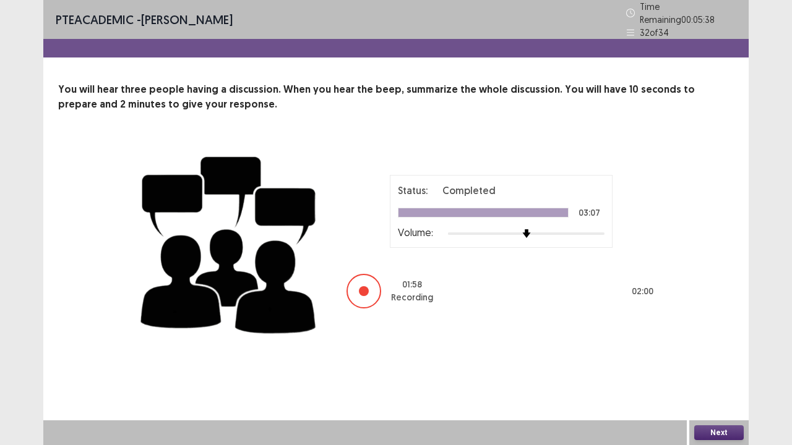
click at [720, 348] on button "Next" at bounding box center [718, 433] width 49 height 15
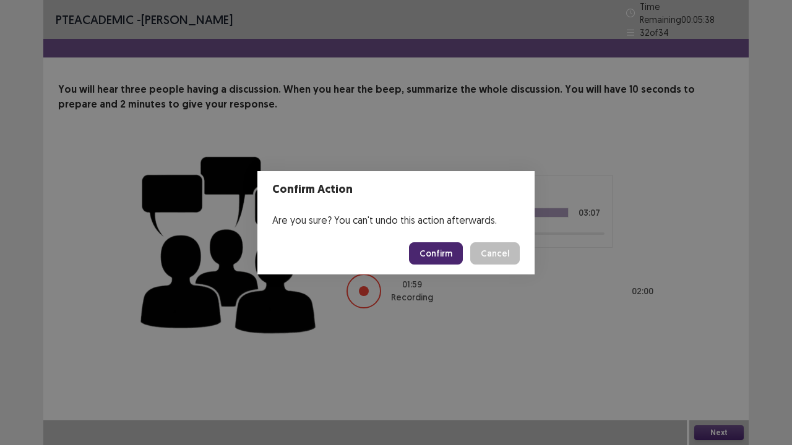
click at [432, 259] on button "Confirm" at bounding box center [436, 254] width 54 height 22
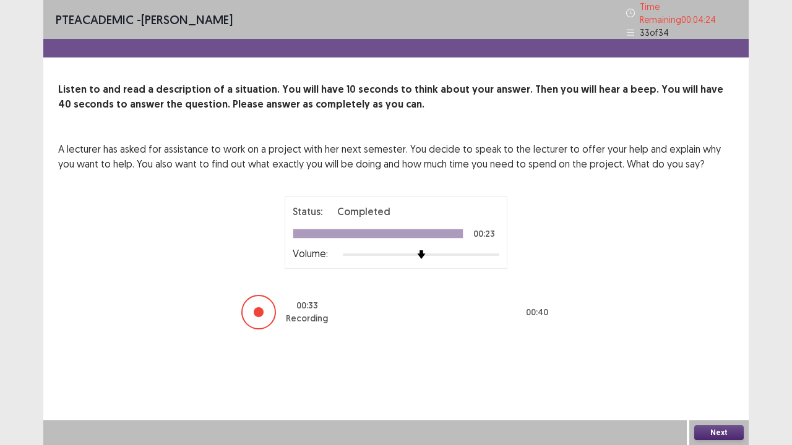
click at [709, 348] on button "Next" at bounding box center [718, 433] width 49 height 15
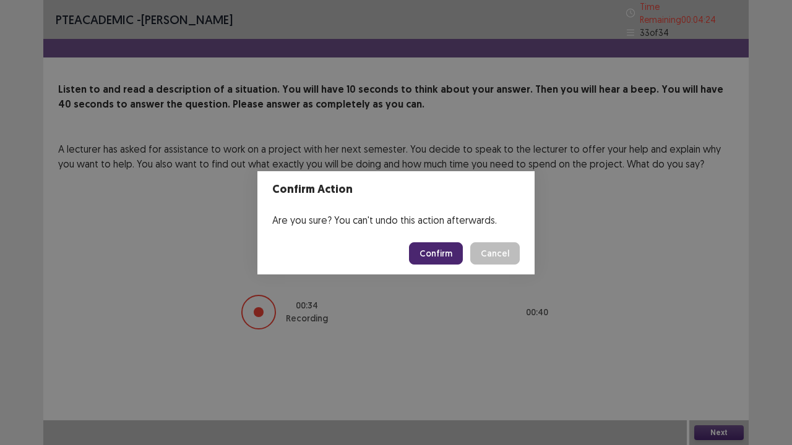
click at [436, 260] on button "Confirm" at bounding box center [436, 254] width 54 height 22
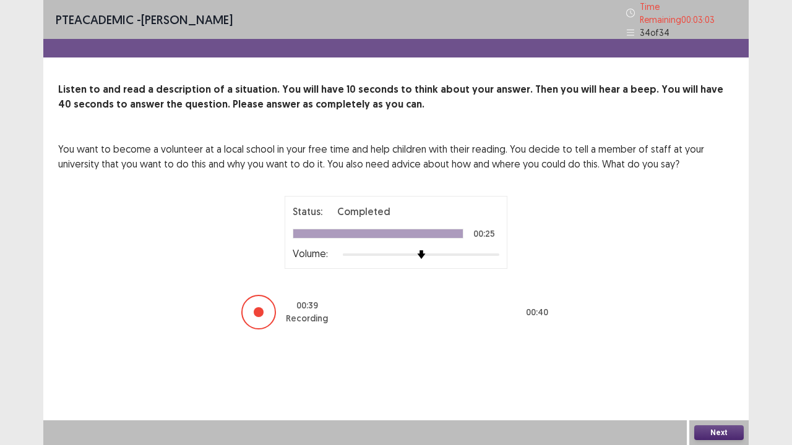
click at [746, 348] on div "Next" at bounding box center [718, 433] width 59 height 25
click at [735, 348] on button "Next" at bounding box center [718, 433] width 49 height 15
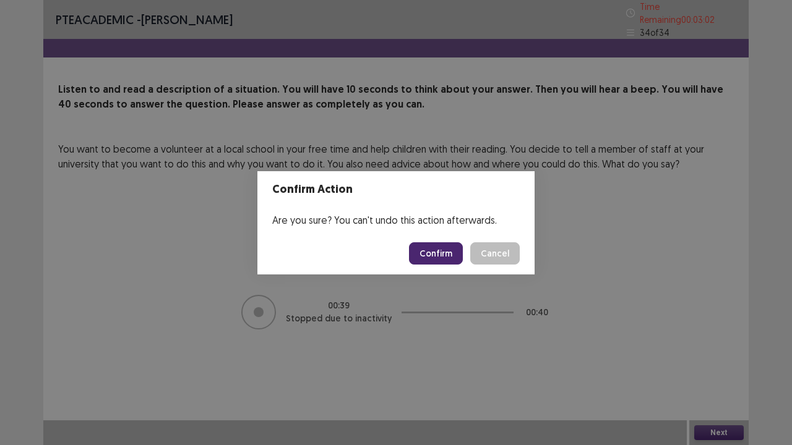
click at [454, 254] on button "Confirm" at bounding box center [436, 254] width 54 height 22
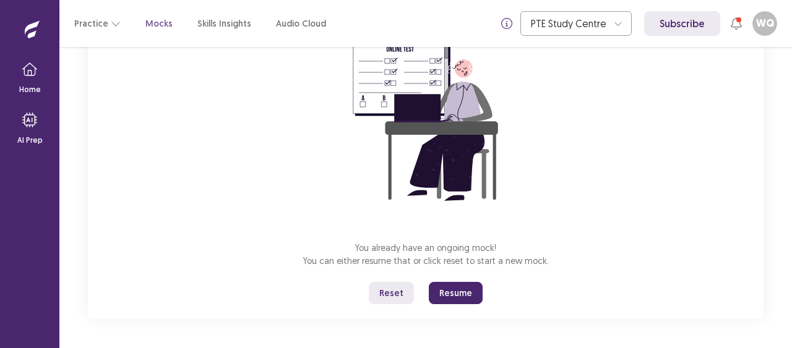
click at [384, 291] on button "Reset" at bounding box center [391, 293] width 45 height 22
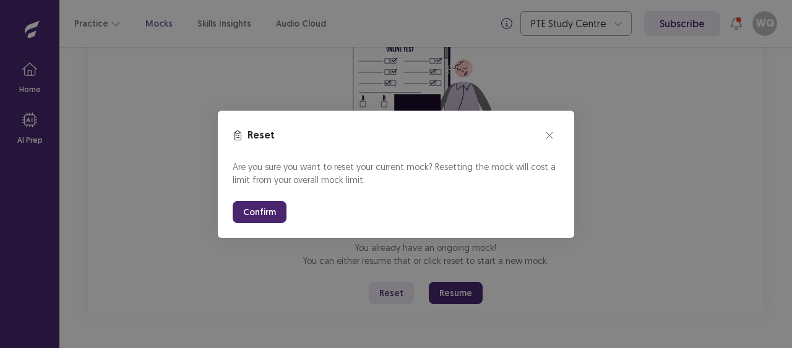
click at [264, 215] on button "Confirm" at bounding box center [260, 212] width 54 height 22
